Goal: Task Accomplishment & Management: Complete application form

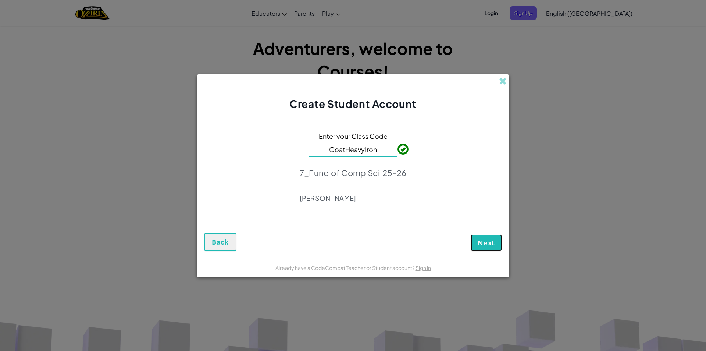
click at [486, 234] on button "Next" at bounding box center [486, 242] width 31 height 17
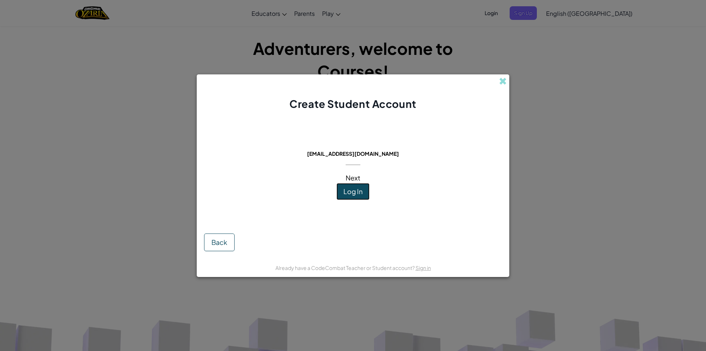
click at [349, 193] on span "Log In" at bounding box center [353, 191] width 19 height 8
